Goal: Communication & Community: Answer question/provide support

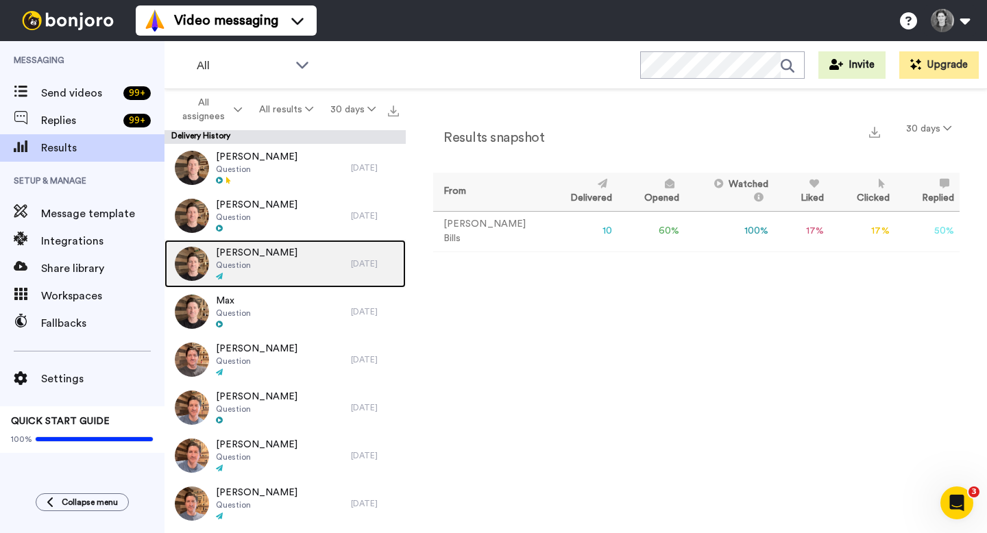
click at [211, 251] on div "[PERSON_NAME] Question" at bounding box center [257, 264] width 186 height 48
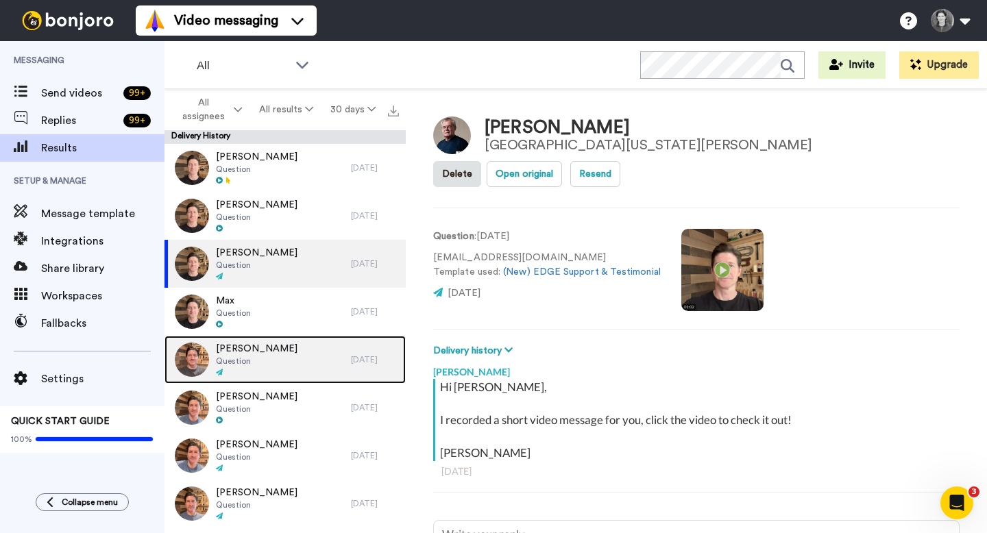
click at [230, 354] on span "[PERSON_NAME]" at bounding box center [257, 349] width 82 height 14
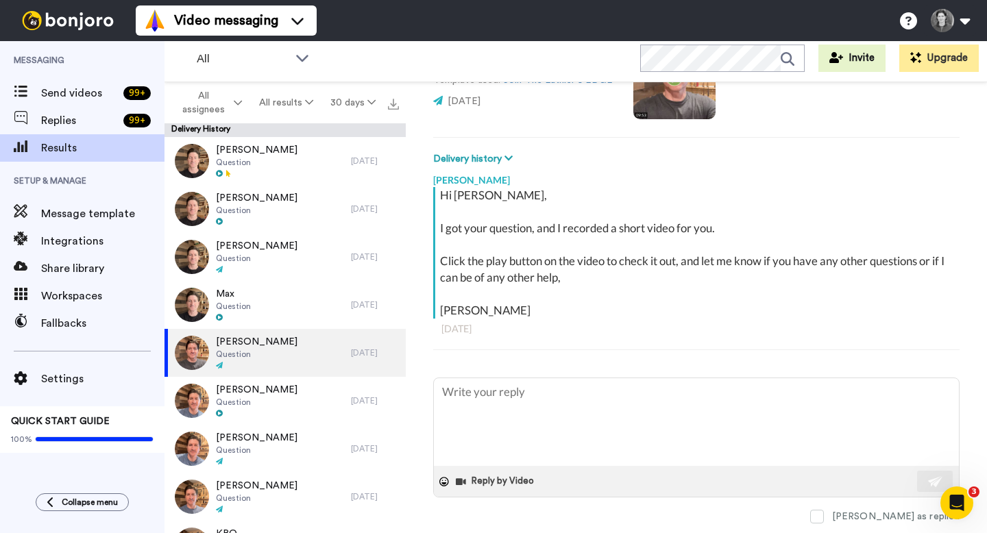
scroll to position [186, 0]
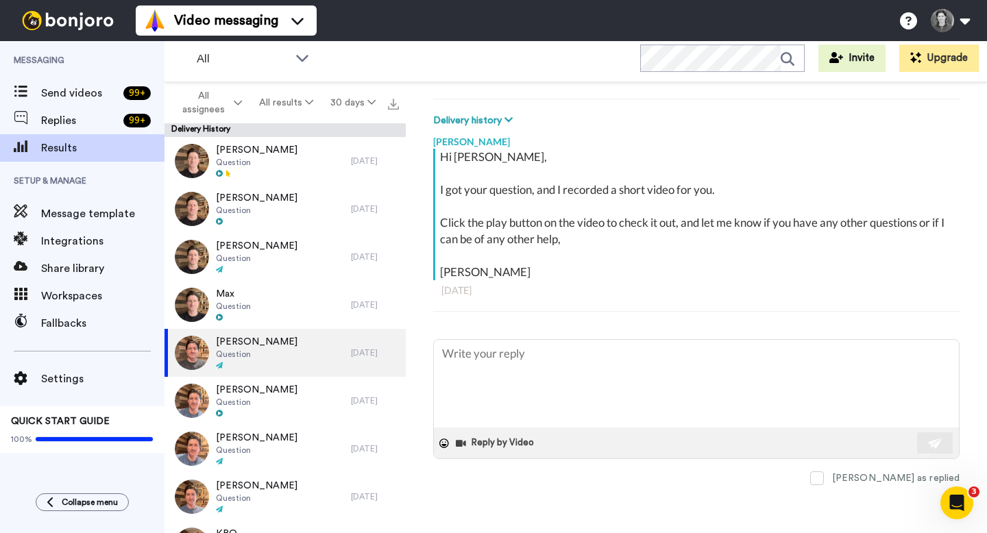
click at [489, 56] on div "All Invite Upgrade" at bounding box center [575, 58] width 822 height 48
click at [514, 64] on div "All Invite Upgrade" at bounding box center [575, 58] width 822 height 48
type textarea "x"
